Goal: Task Accomplishment & Management: Manage account settings

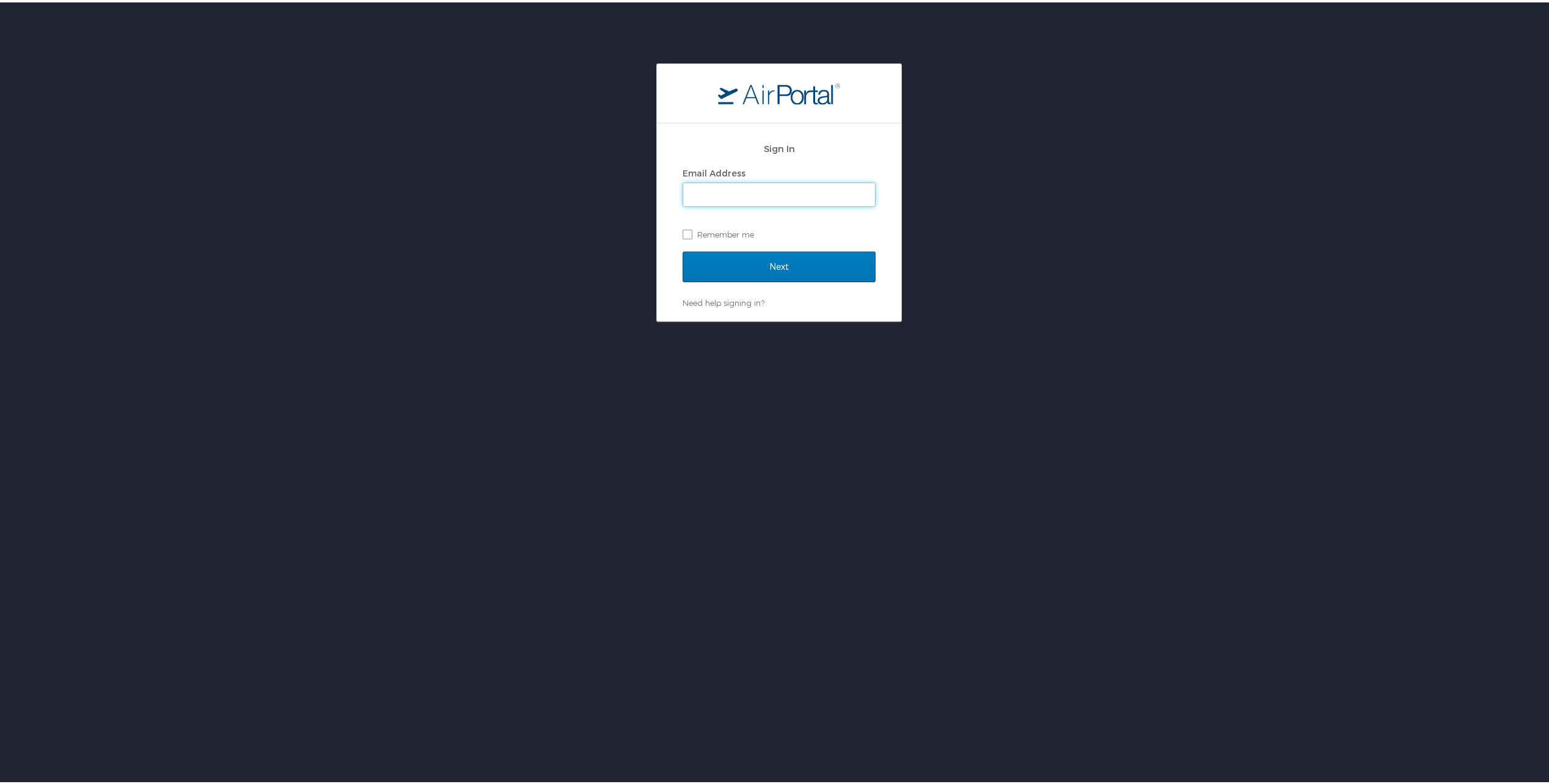
type input "tarren.khoury@i-labs.tech"
click at [806, 255] on input "Next" at bounding box center [779, 264] width 193 height 31
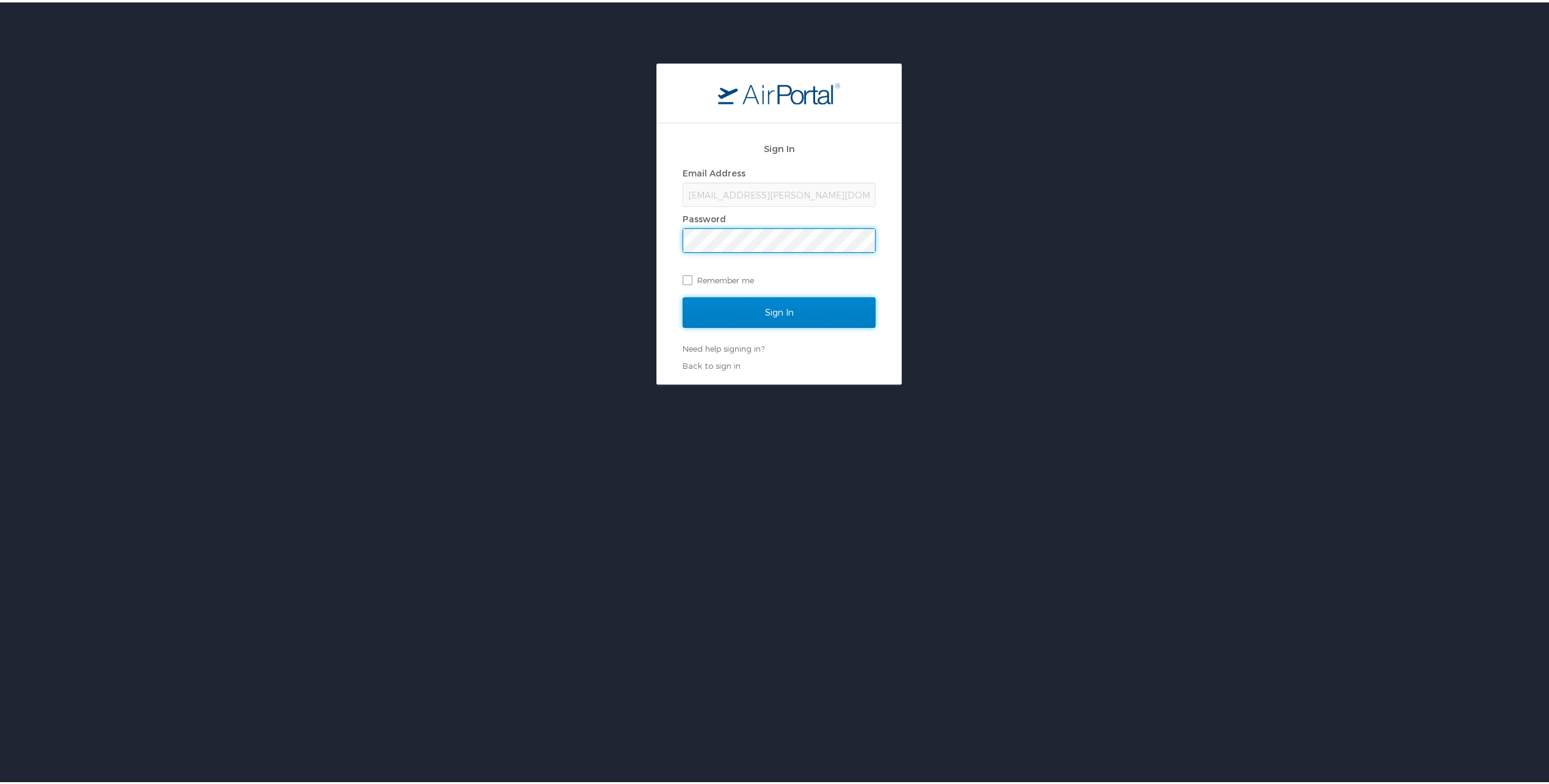
click at [767, 317] on input "Sign In" at bounding box center [779, 310] width 193 height 31
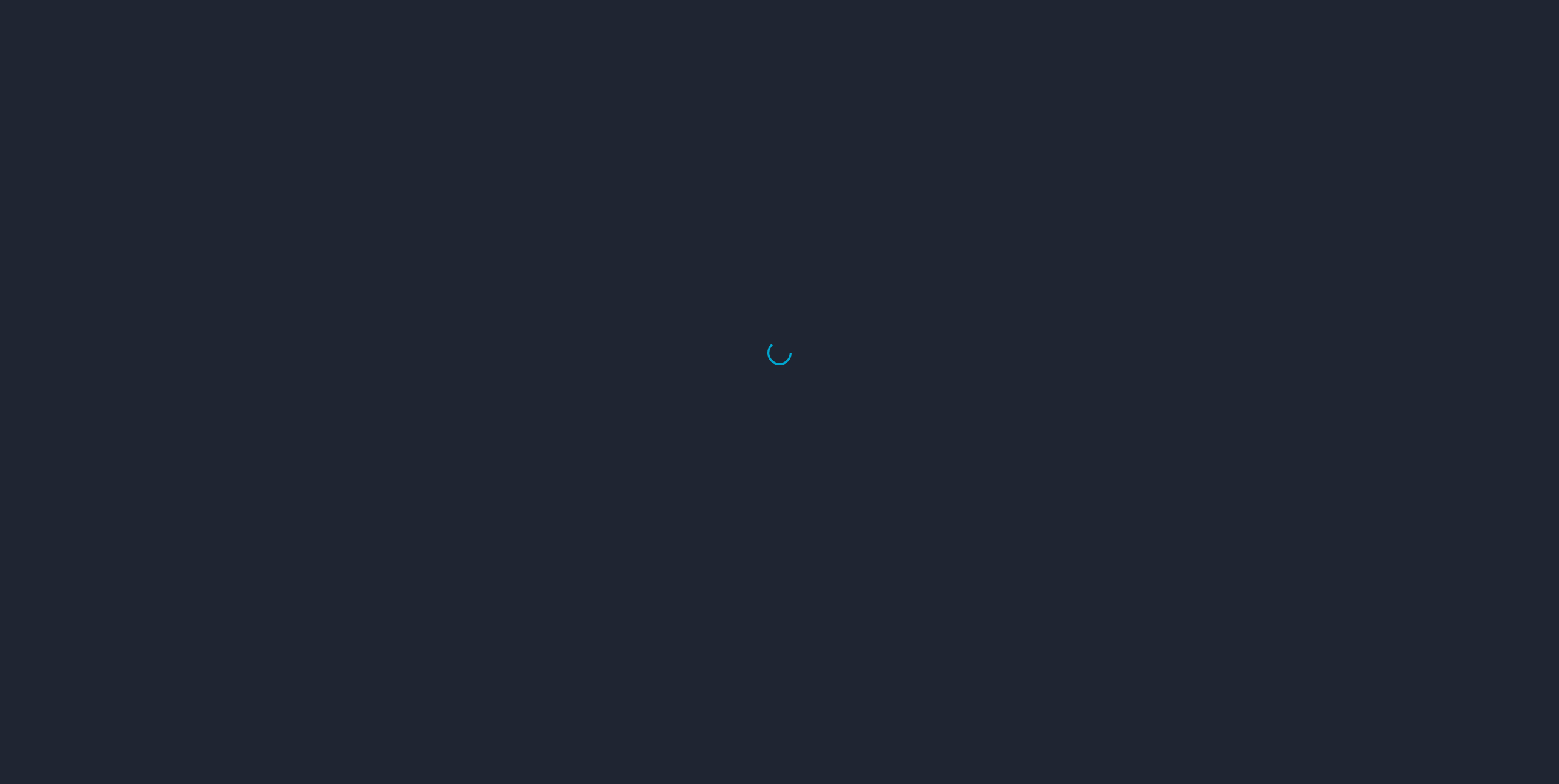
select select "US"
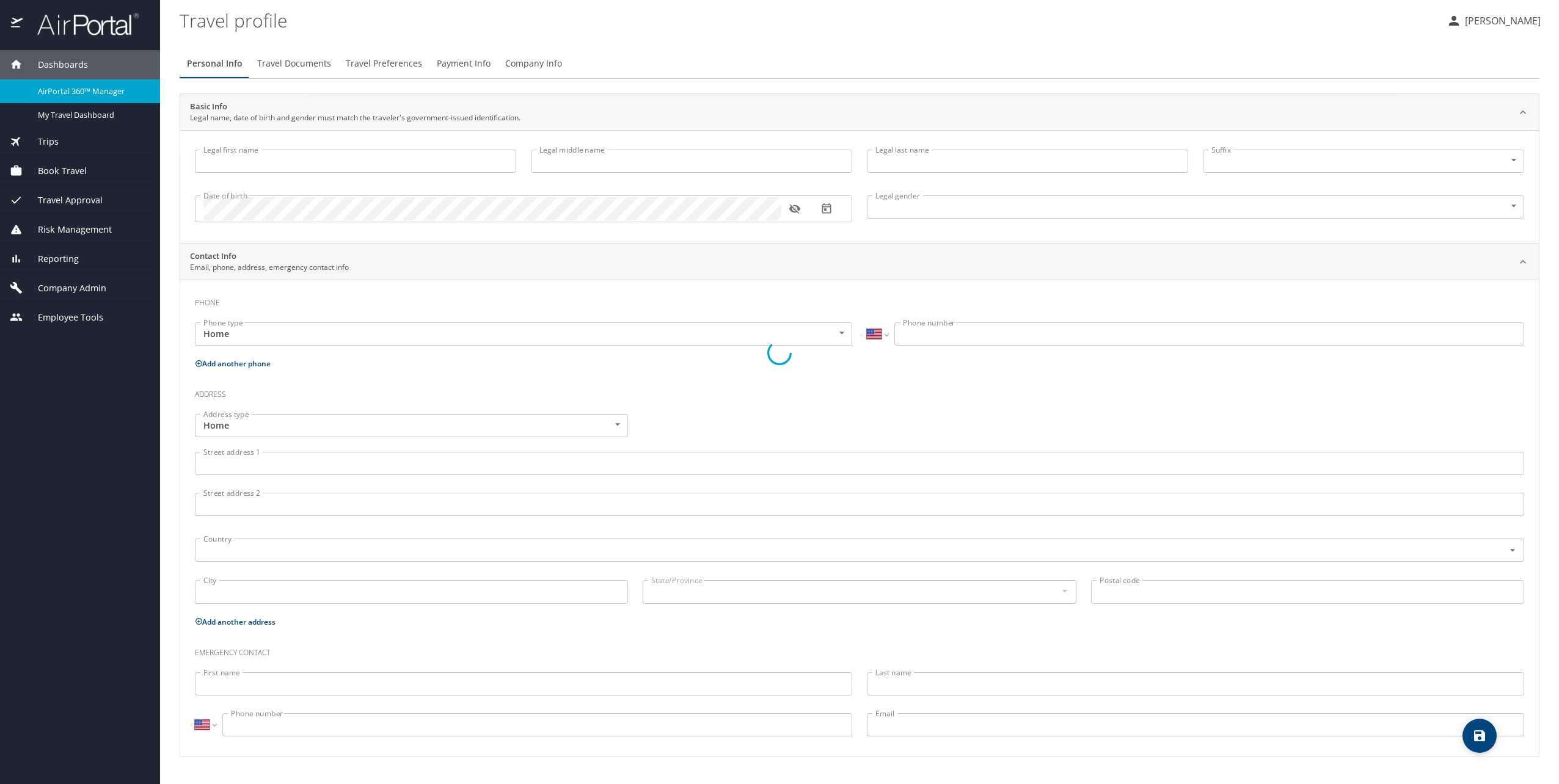
type input "Tarren"
type input "[PERSON_NAME]"
type input "[DEMOGRAPHIC_DATA]"
select select "US"
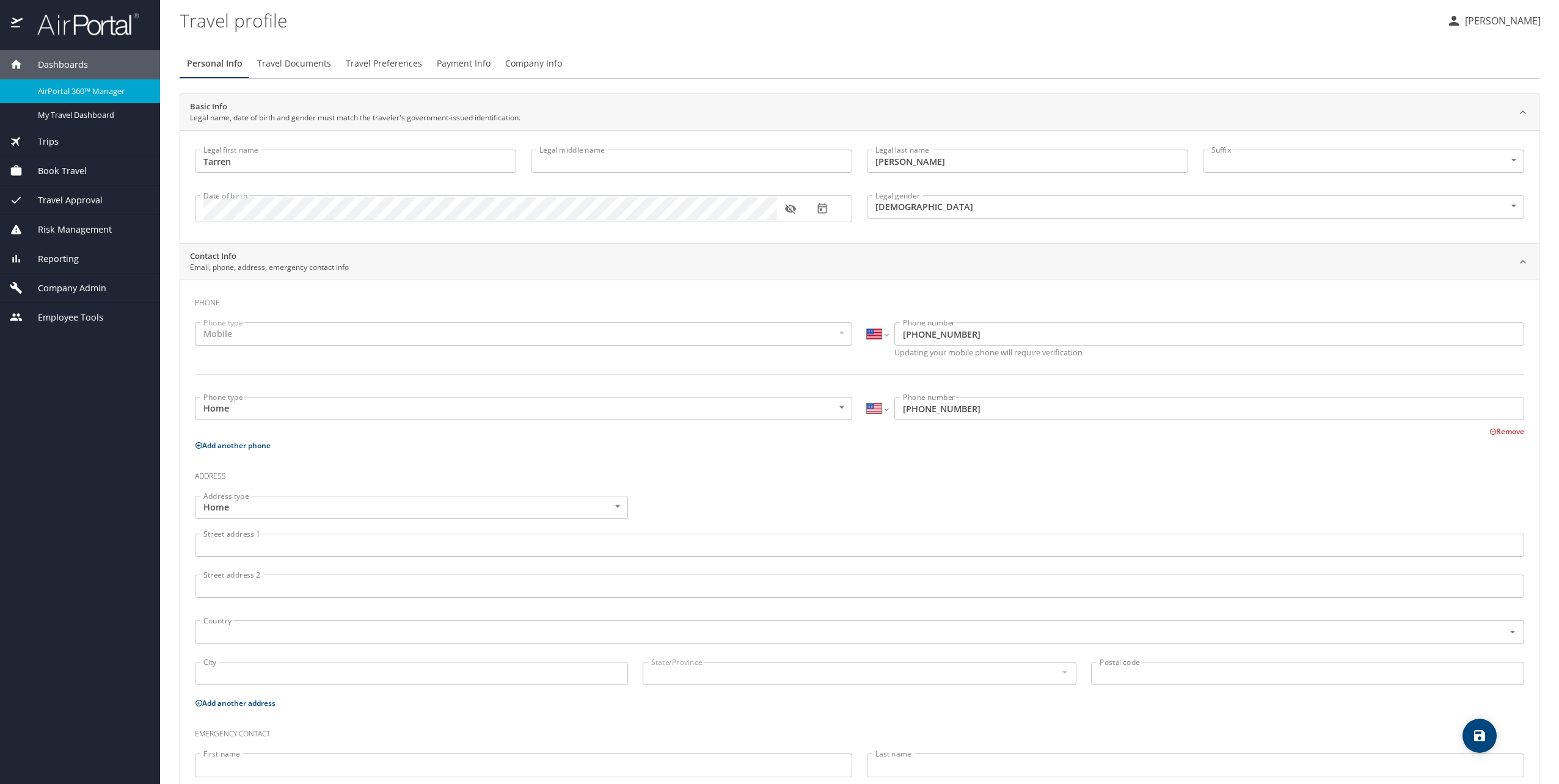
click at [61, 143] on div "Trips" at bounding box center [80, 142] width 140 height 13
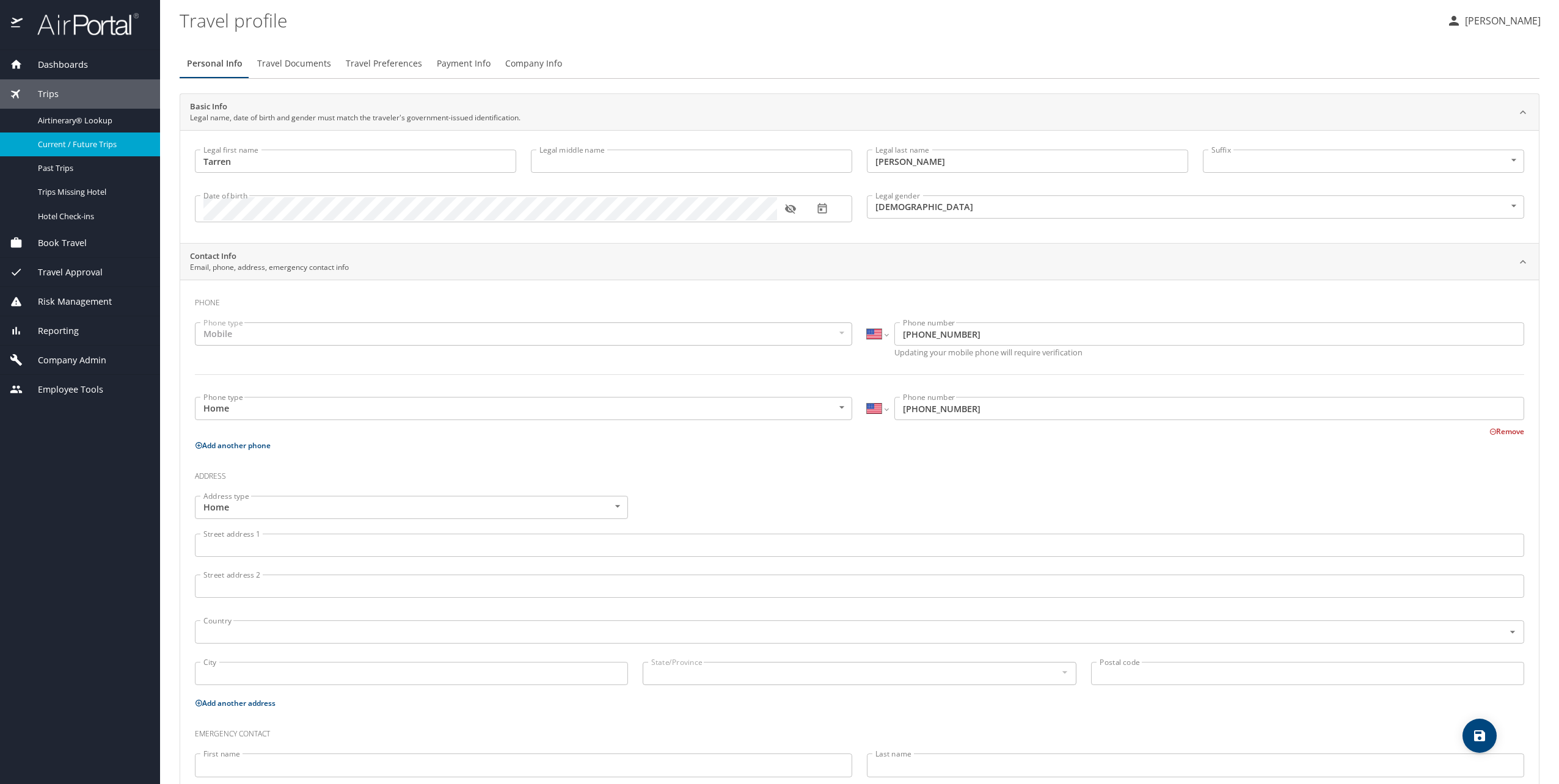
click at [87, 145] on span "Current / Future Trips" at bounding box center [92, 144] width 108 height 12
